Goal: Navigation & Orientation: Find specific page/section

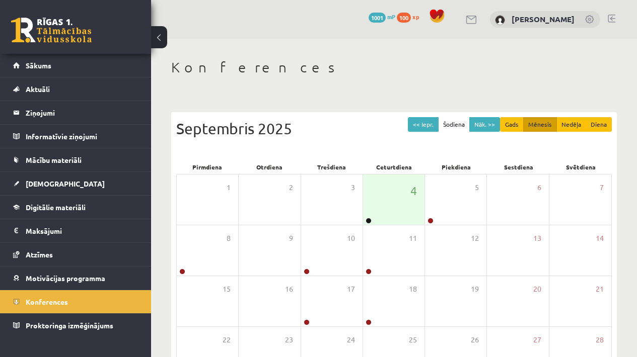
scroll to position [104, 0]
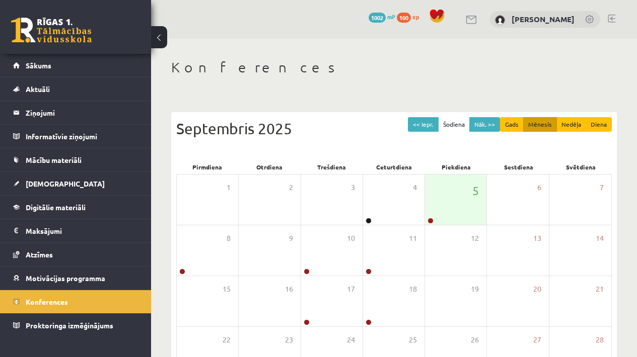
scroll to position [104, 0]
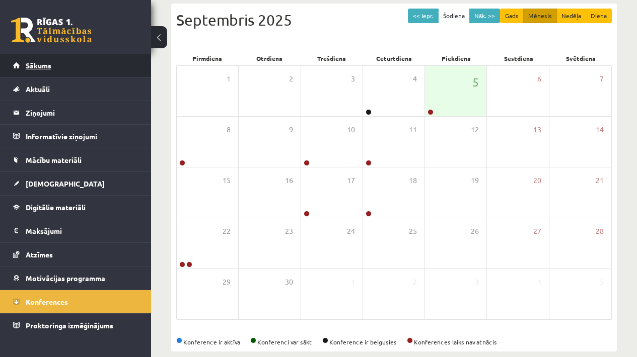
click at [42, 62] on span "Sākums" at bounding box center [39, 65] width 26 height 9
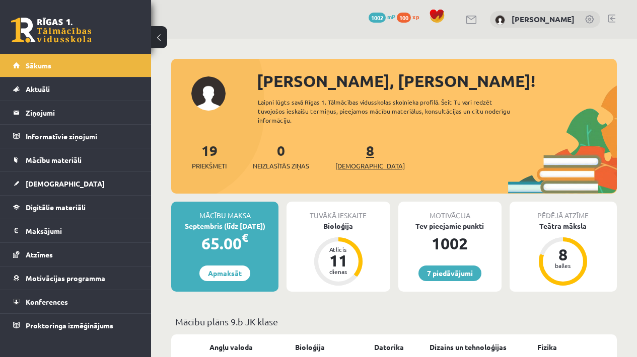
click at [350, 150] on link "8 Ieskaites" at bounding box center [369, 156] width 69 height 30
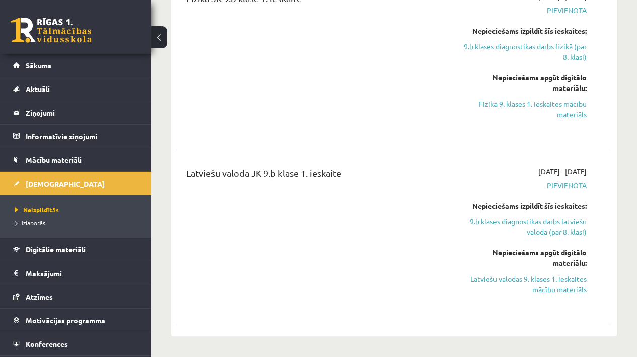
scroll to position [957, 0]
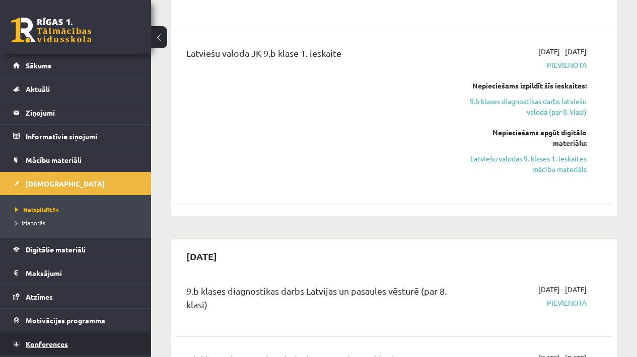
click at [77, 346] on link "Konferences" at bounding box center [75, 344] width 125 height 23
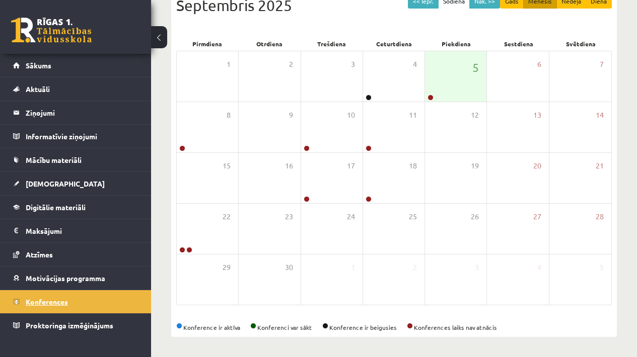
scroll to position [123, 0]
click at [442, 94] on div "5" at bounding box center [455, 76] width 61 height 50
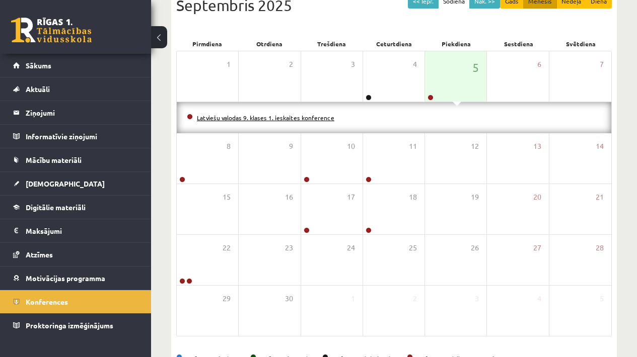
click at [308, 115] on link "Latviešu valodas 9. klases 1. ieskaites konference" at bounding box center [265, 118] width 137 height 8
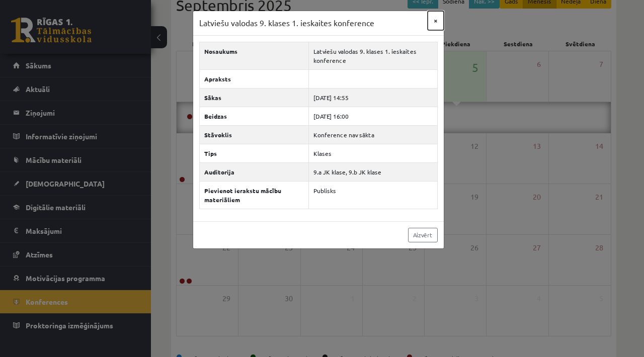
click at [434, 22] on button "×" at bounding box center [436, 20] width 16 height 19
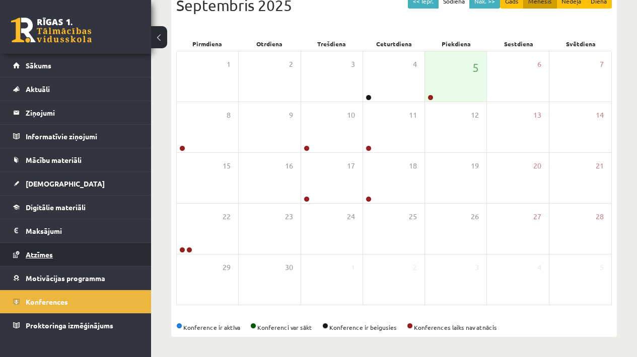
click at [68, 254] on link "Atzīmes" at bounding box center [75, 254] width 125 height 23
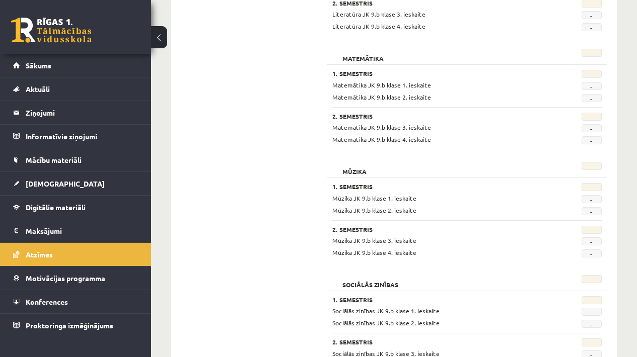
scroll to position [1441, 0]
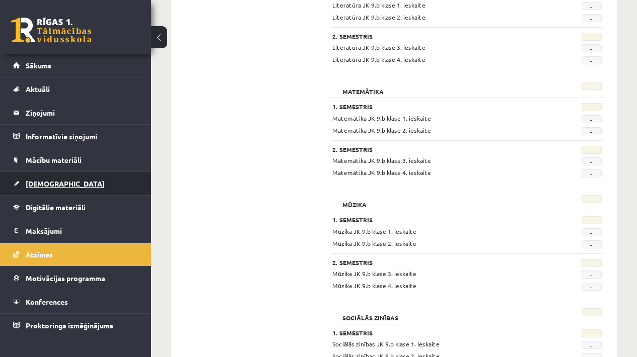
click at [67, 188] on link "[DEMOGRAPHIC_DATA]" at bounding box center [75, 183] width 125 height 23
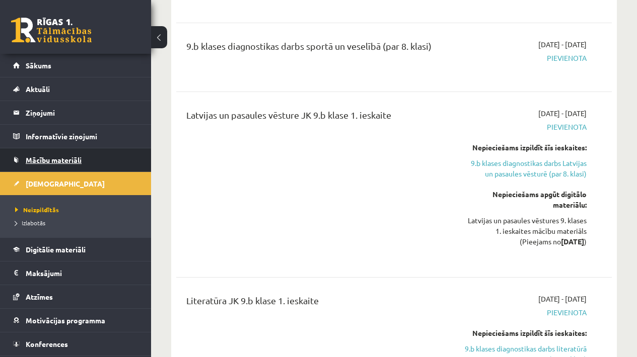
click at [62, 160] on span "Mācību materiāli" at bounding box center [54, 159] width 56 height 9
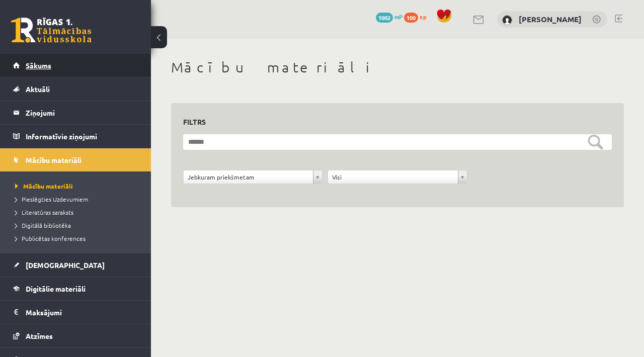
click at [27, 59] on link "Sākums" at bounding box center [75, 65] width 125 height 23
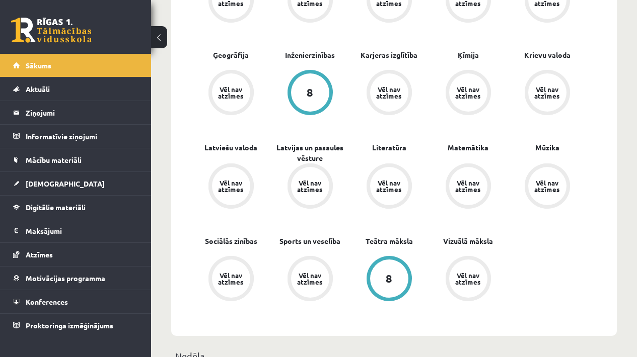
scroll to position [342, 0]
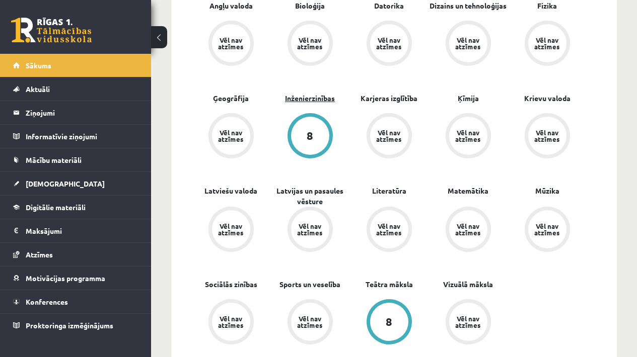
click at [312, 102] on link "Inženierzinības" at bounding box center [310, 98] width 50 height 11
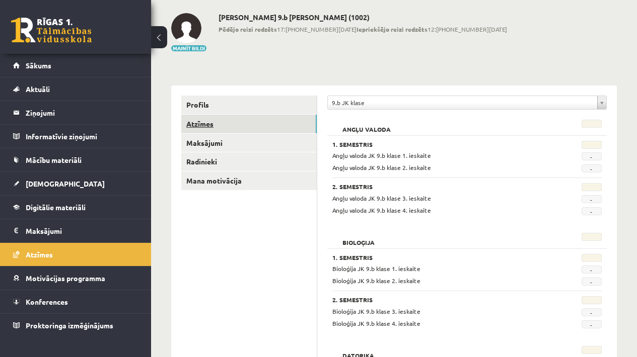
scroll to position [46, 0]
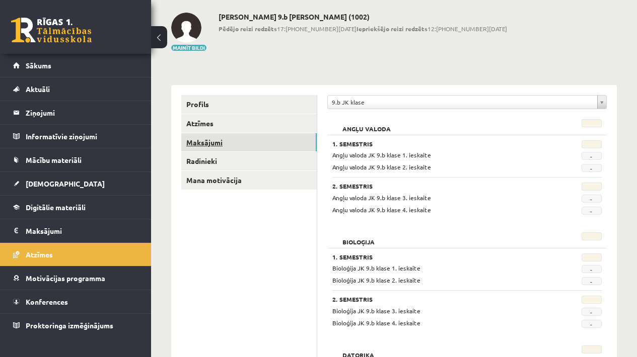
click at [258, 149] on link "Maksājumi" at bounding box center [248, 142] width 135 height 19
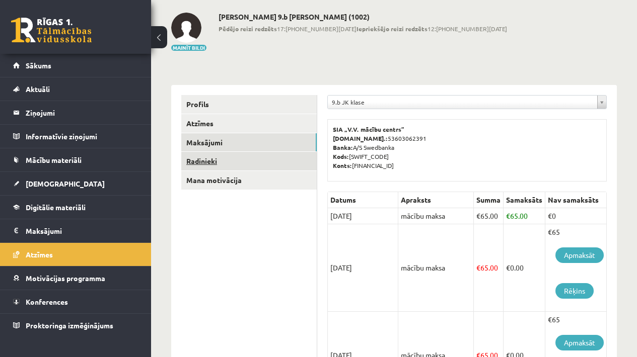
click at [258, 159] on link "Radinieki" at bounding box center [248, 161] width 135 height 19
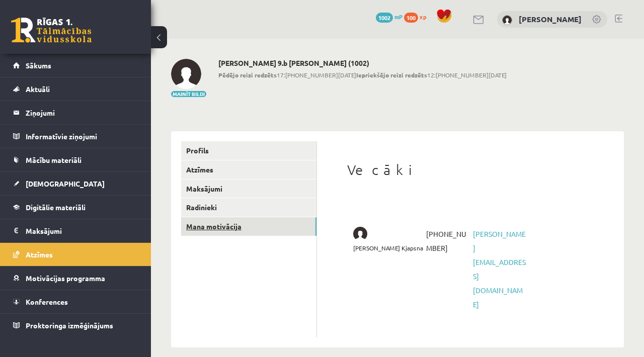
click at [253, 223] on link "Mana motivācija" at bounding box center [248, 226] width 135 height 19
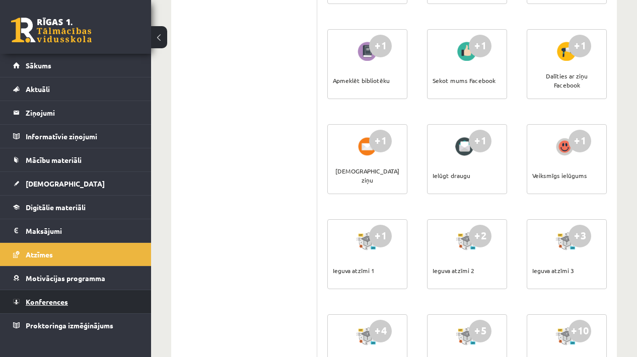
scroll to position [250, 0]
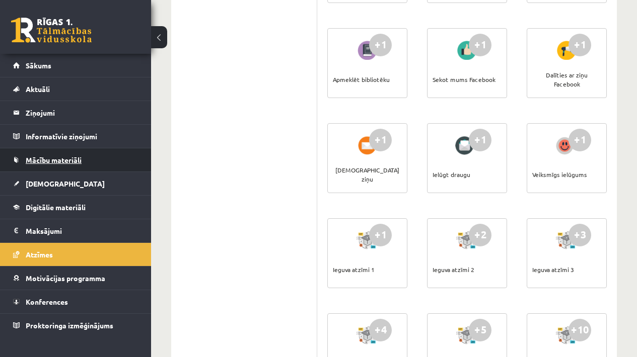
click at [41, 158] on span "Mācību materiāli" at bounding box center [54, 159] width 56 height 9
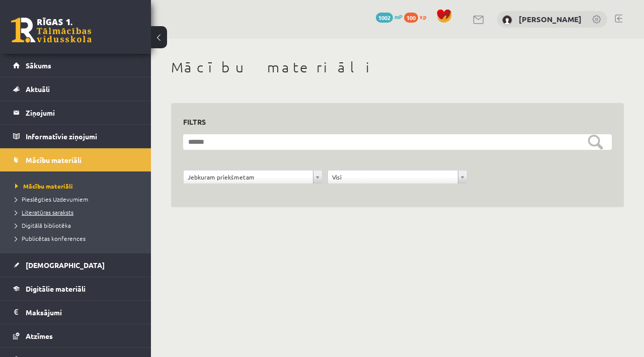
click at [49, 213] on span "Literatūras saraksts" at bounding box center [44, 212] width 58 height 8
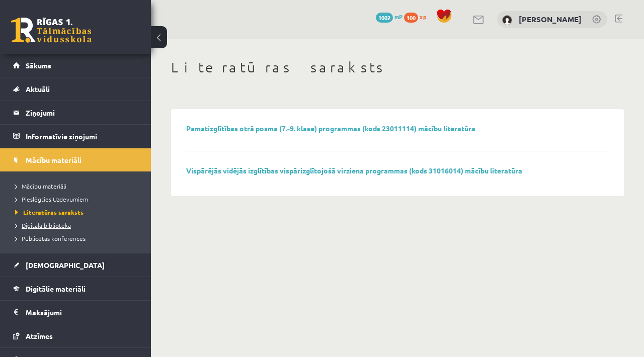
click at [49, 223] on span "Digitālā bibliotēka" at bounding box center [43, 225] width 56 height 8
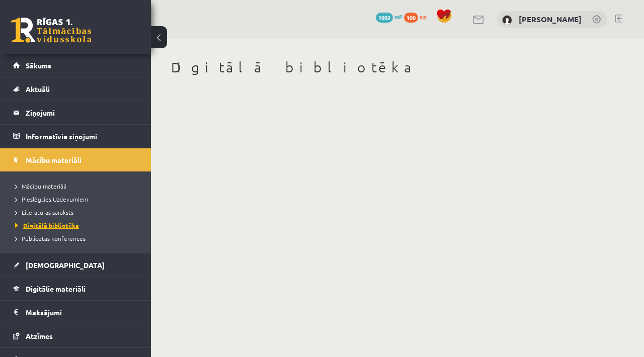
click at [58, 227] on span "Digitālā bibliotēka" at bounding box center [47, 225] width 64 height 8
click at [60, 241] on span "Publicētas konferences" at bounding box center [50, 238] width 70 height 8
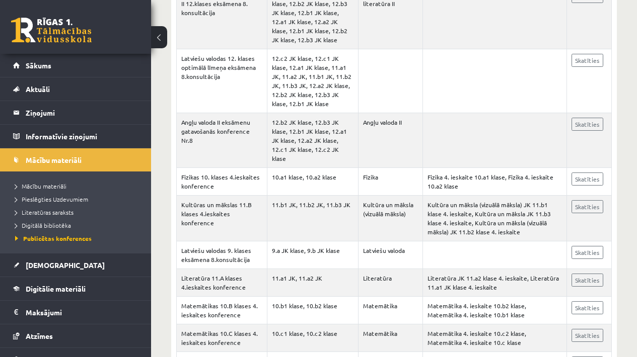
scroll to position [1067, 0]
click at [45, 199] on span "Pieslēgties Uzdevumiem" at bounding box center [51, 199] width 73 height 8
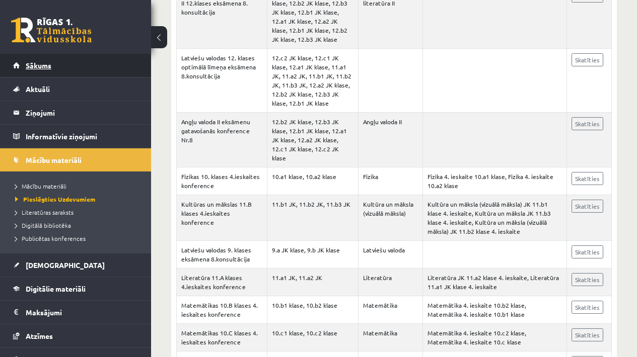
click at [70, 64] on link "Sākums" at bounding box center [75, 65] width 125 height 23
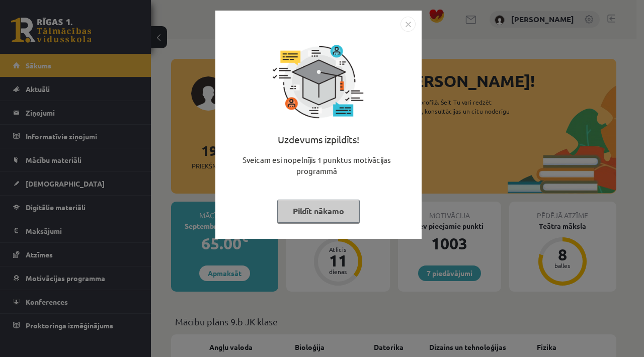
click at [66, 35] on div "Uzdevums izpildīts! Sveicam esi nopelnījis 1 punktus motivācijas programmā Pild…" at bounding box center [322, 178] width 644 height 357
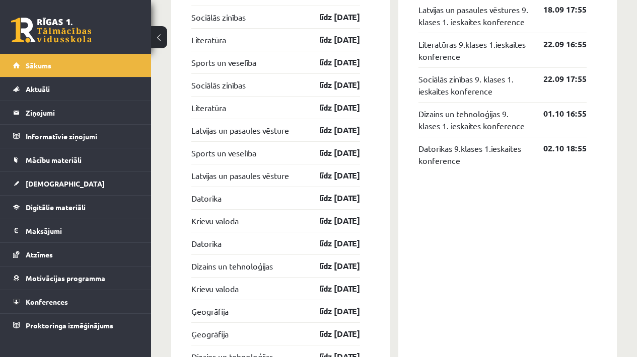
scroll to position [1004, 0]
